Goal: Task Accomplishment & Management: Use online tool/utility

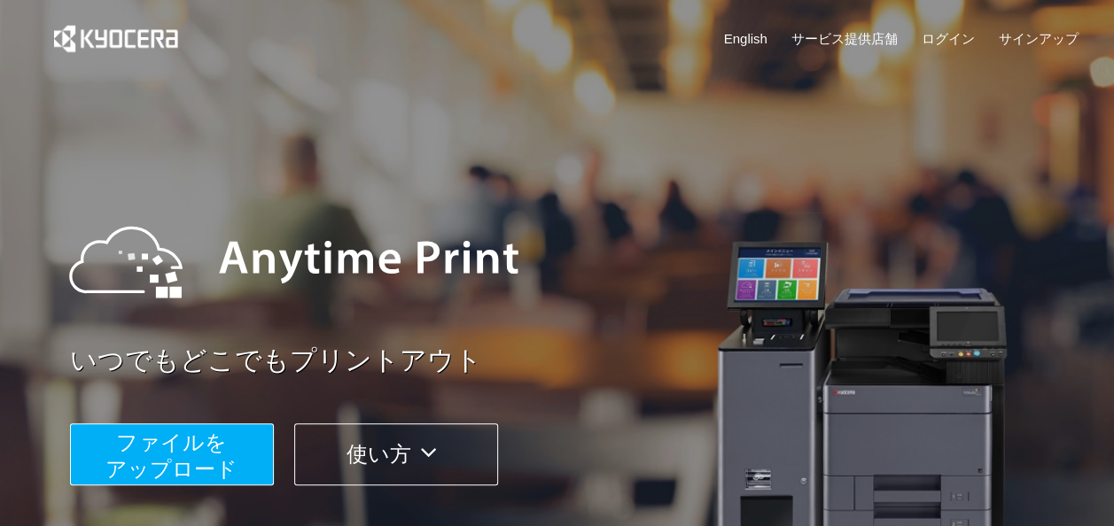
click at [253, 462] on button "ファイルを ​​アップロード" at bounding box center [172, 455] width 204 height 62
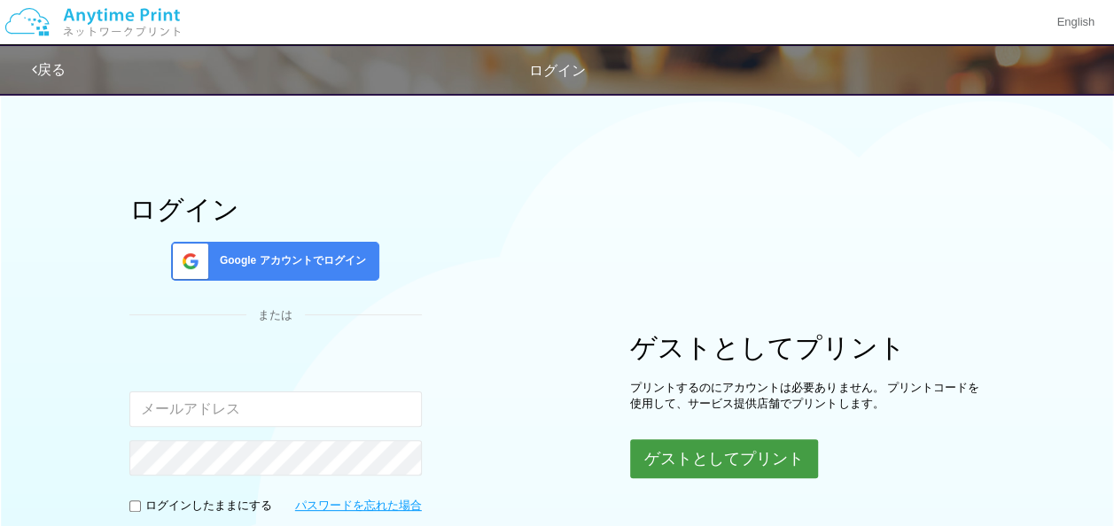
click at [695, 453] on button "ゲストとしてプリント" at bounding box center [724, 459] width 188 height 39
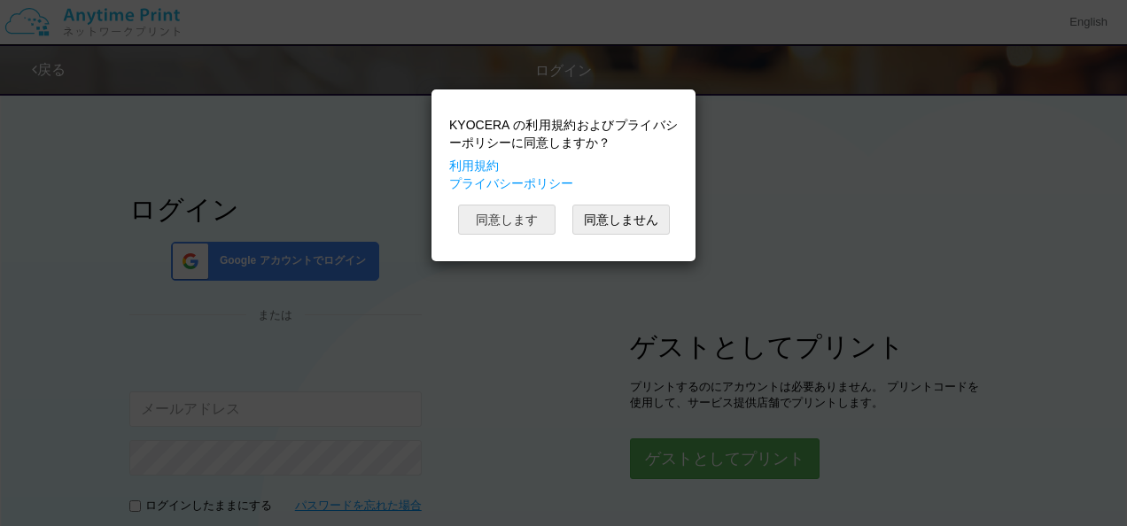
click at [533, 221] on button "同意します" at bounding box center [506, 220] width 97 height 30
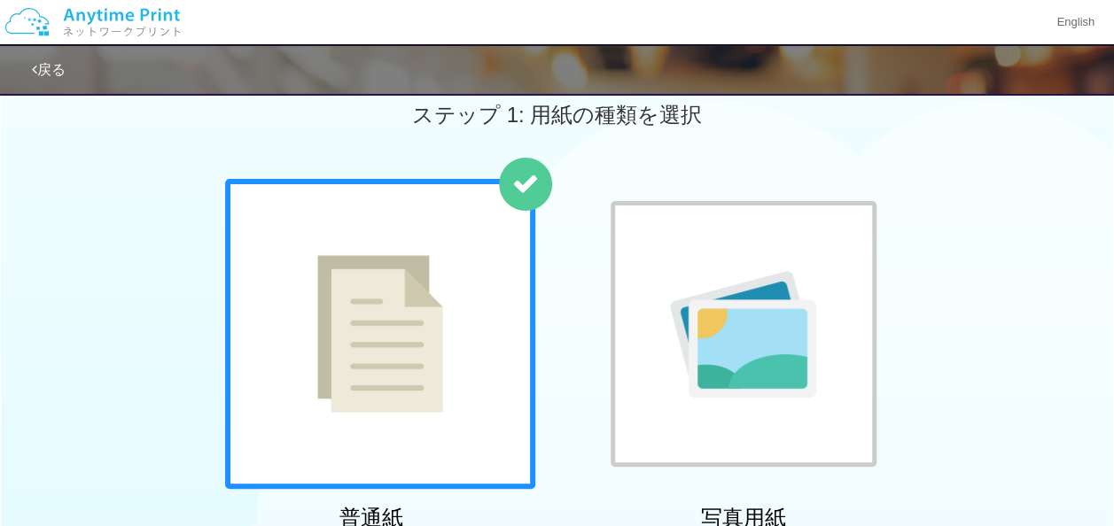
scroll to position [35, 0]
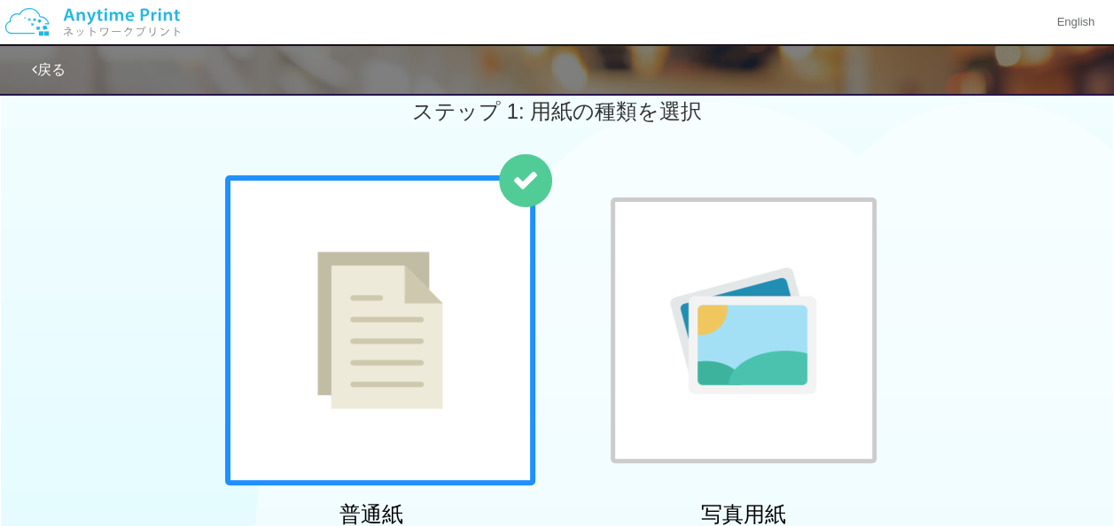
click at [455, 360] on div at bounding box center [380, 330] width 310 height 310
click at [966, 331] on div "普通紙 写真用紙" at bounding box center [557, 355] width 1114 height 360
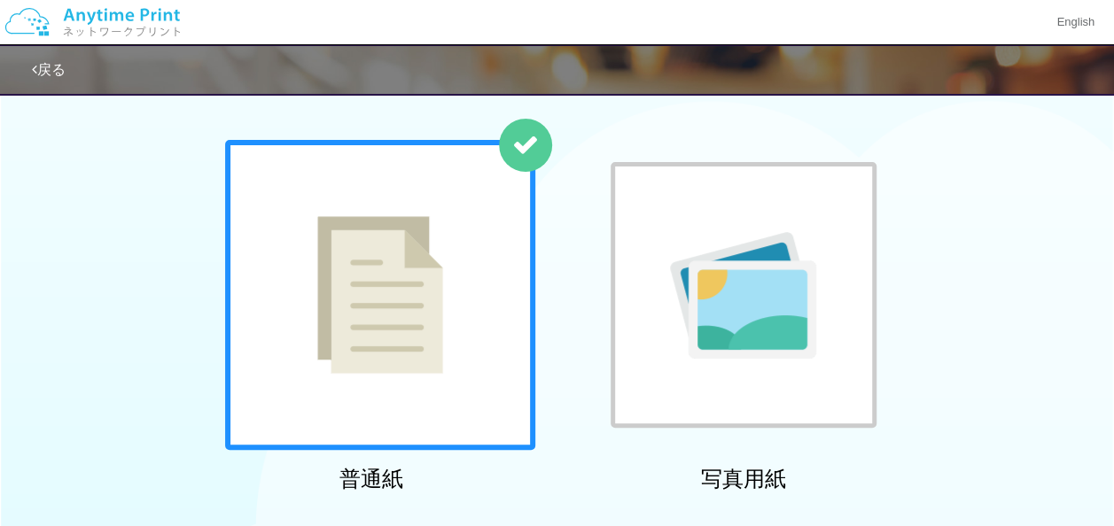
click at [372, 310] on img at bounding box center [380, 295] width 126 height 158
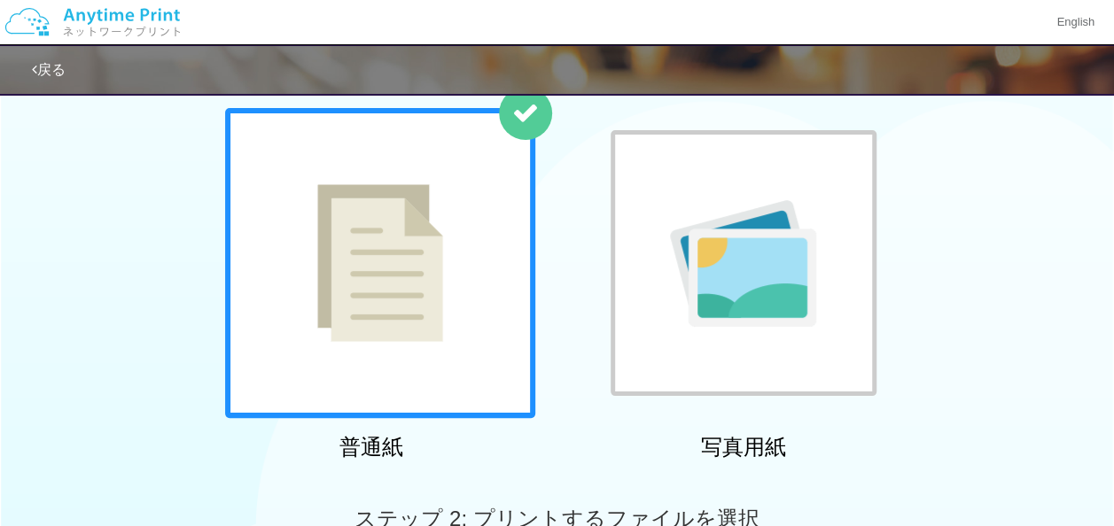
scroll to position [106, 0]
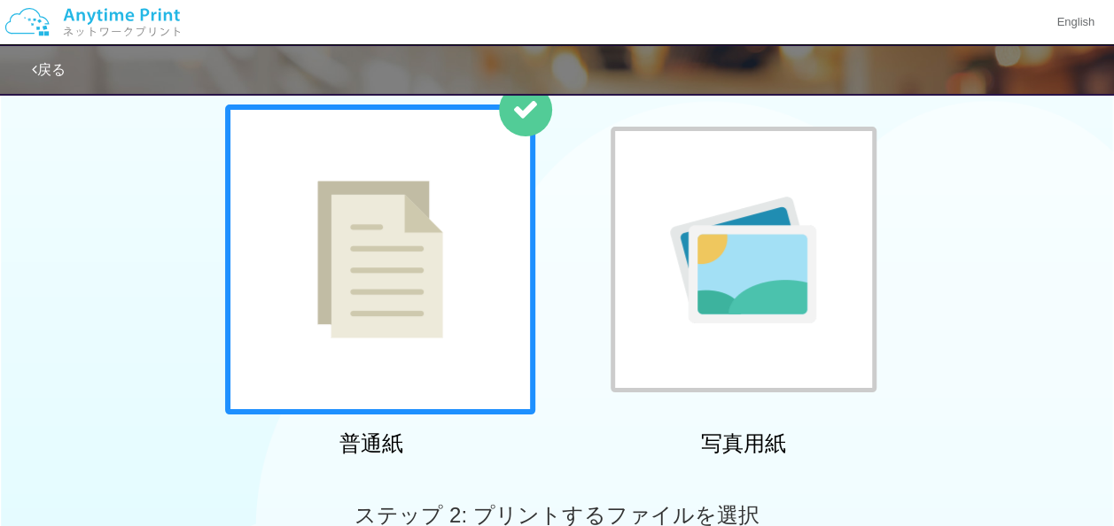
click at [1069, 392] on div "普通紙 写真用紙" at bounding box center [557, 285] width 1114 height 360
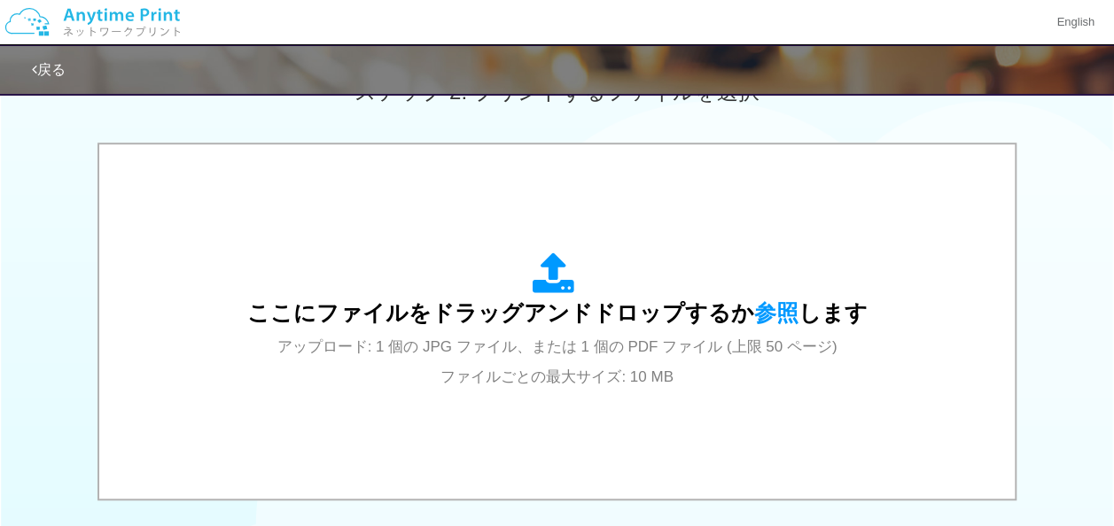
scroll to position [532, 0]
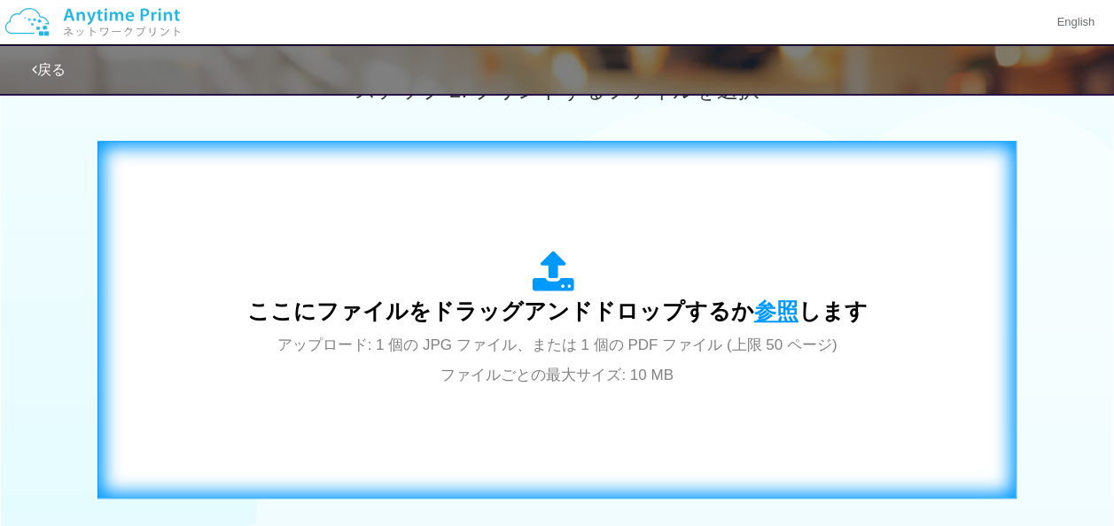
click at [784, 303] on span "参照" at bounding box center [776, 311] width 44 height 25
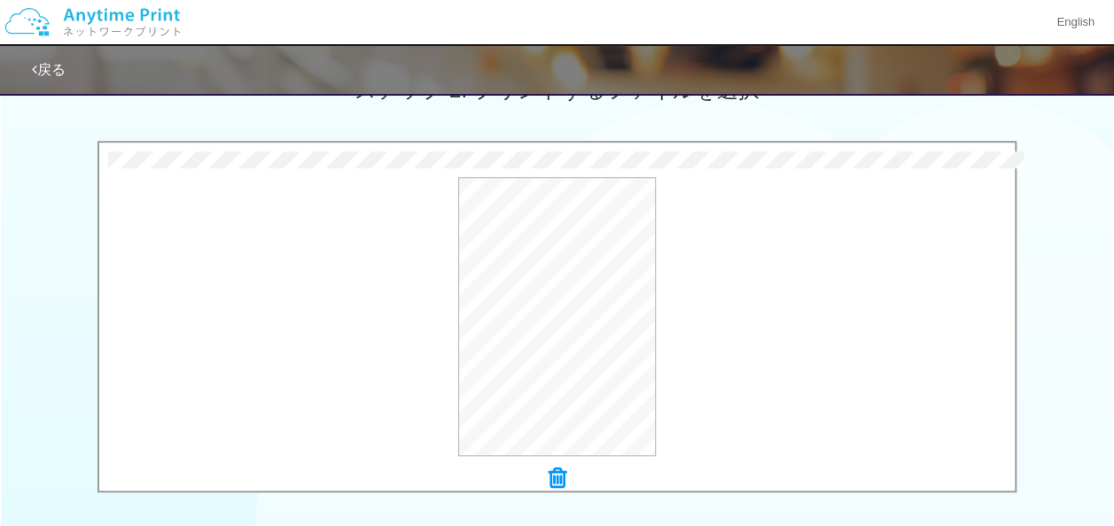
click at [1027, 436] on div "0.4 MB 修正版　契約金請求書 (1).pdf Check Error × 修正版　契約金請求書 (1).pdf プレビュー" at bounding box center [557, 322] width 1114 height 362
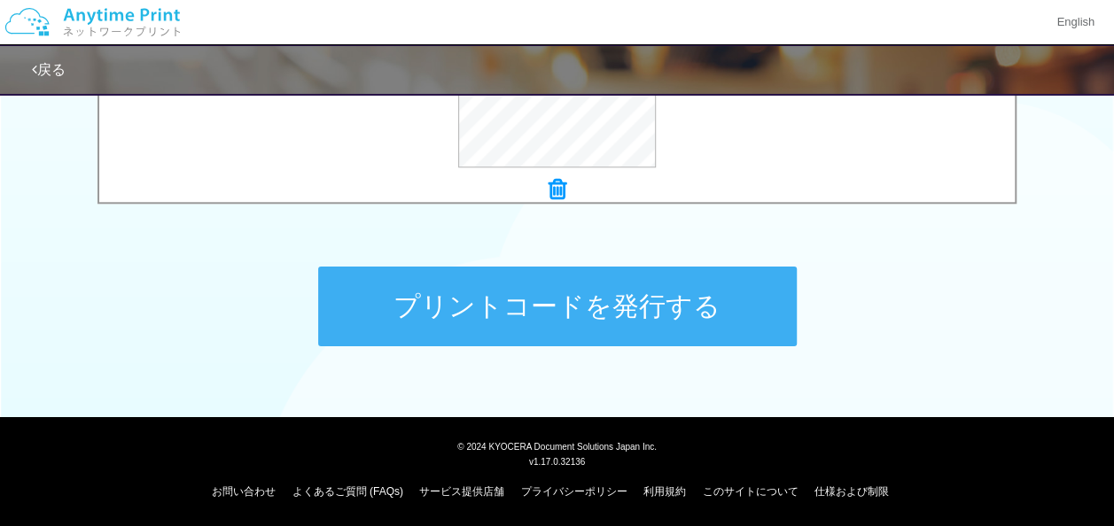
scroll to position [821, 0]
click at [721, 321] on button "プリントコードを発行する" at bounding box center [557, 307] width 478 height 80
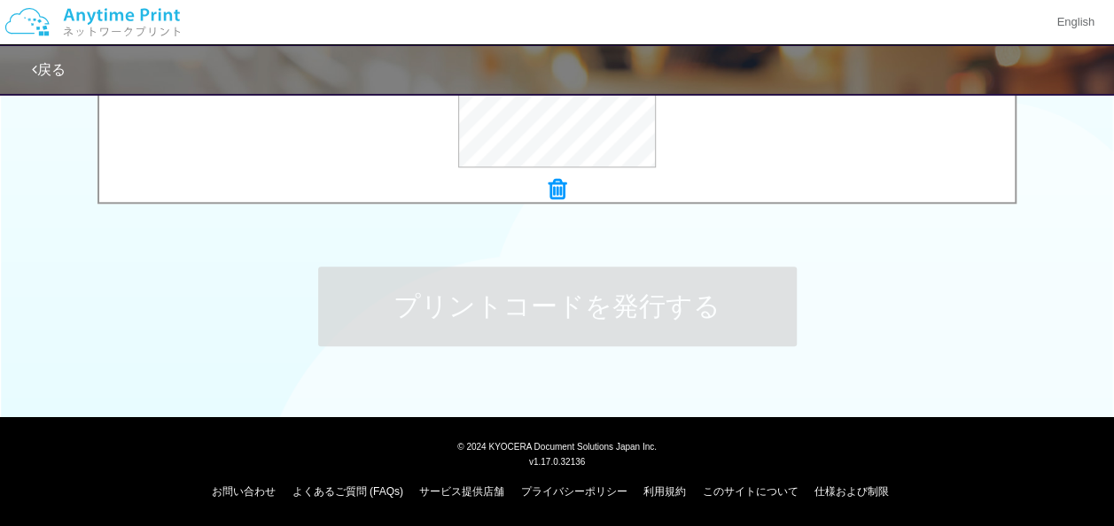
scroll to position [0, 0]
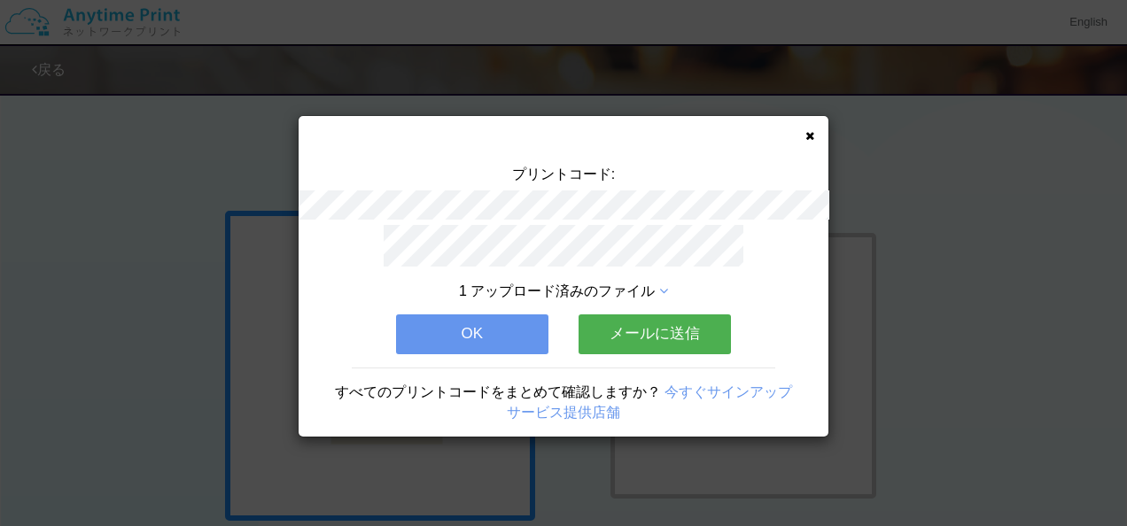
click at [505, 332] on button "OK" at bounding box center [472, 334] width 152 height 39
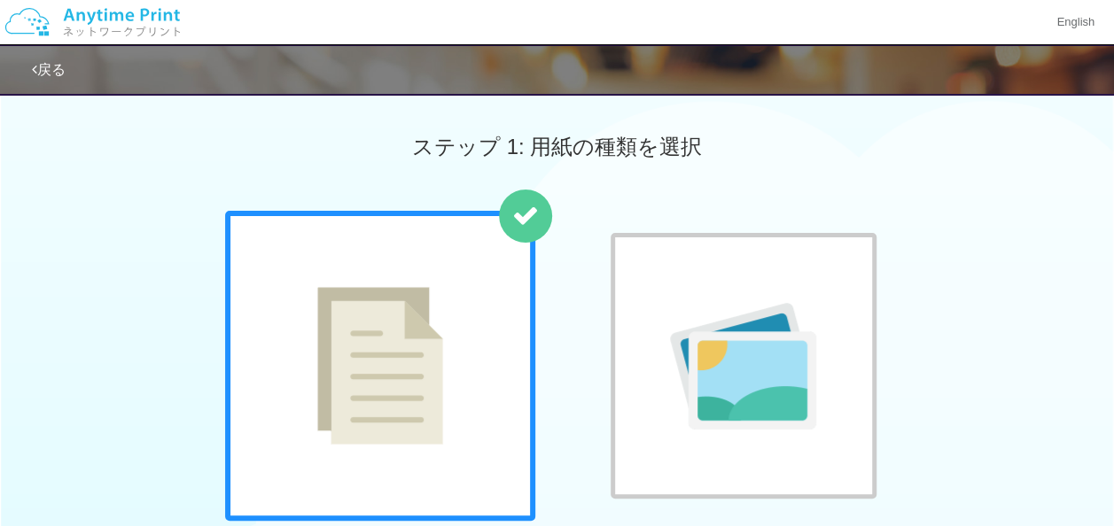
drag, startPoint x: 1024, startPoint y: 235, endPoint x: 1019, endPoint y: 90, distance: 144.5
click at [1024, 229] on div "普通紙 写真用紙" at bounding box center [557, 391] width 1114 height 360
